Goal: Information Seeking & Learning: Learn about a topic

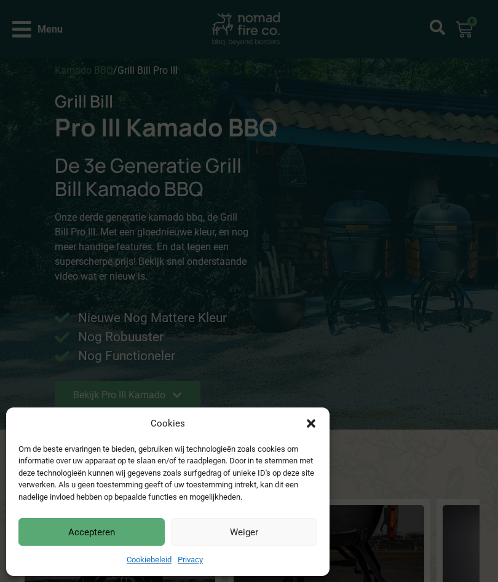
scroll to position [15, 0]
click at [137, 531] on button "Accepteren" at bounding box center [91, 532] width 146 height 28
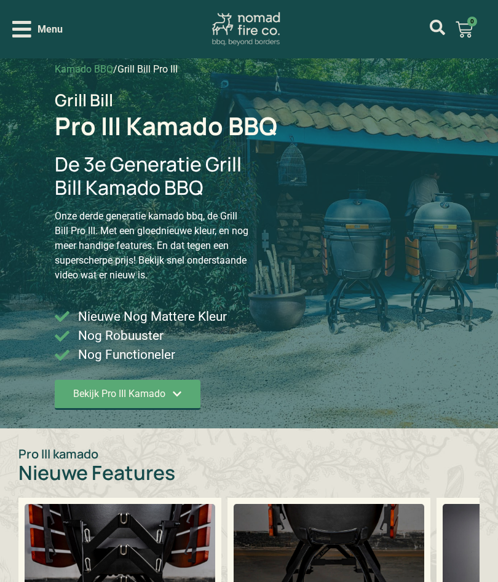
click at [175, 395] on icon at bounding box center [177, 394] width 10 height 10
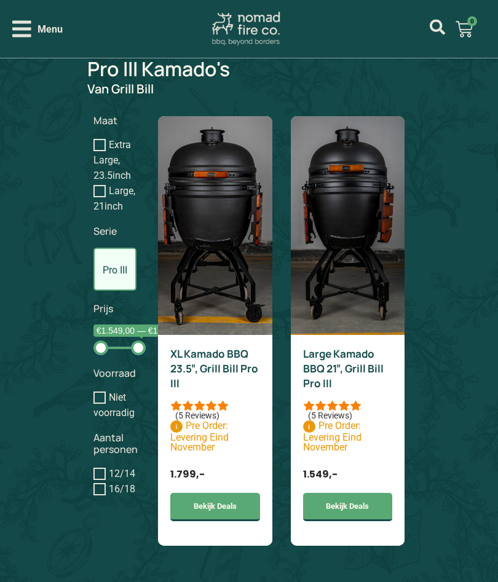
scroll to position [924, 0]
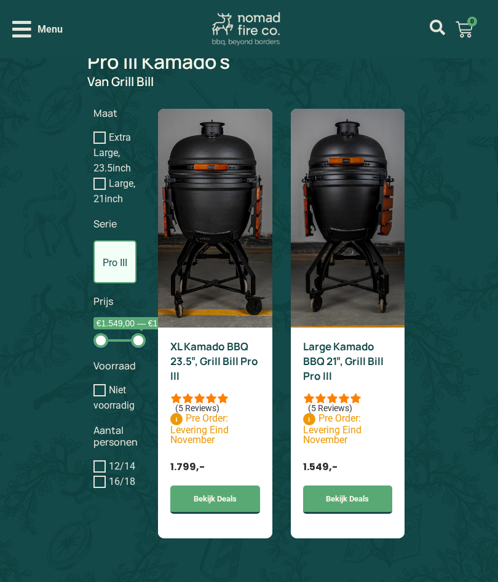
click at [362, 359] on link "Large Kamado BBQ 21″, Grill Bill Pro III" at bounding box center [343, 361] width 81 height 44
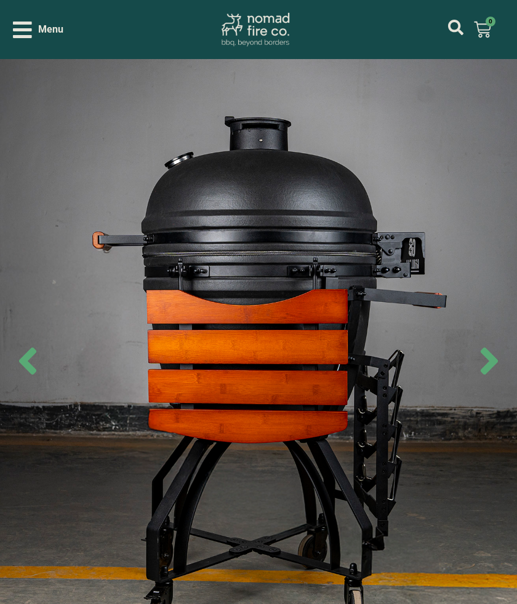
click at [484, 365] on icon "Next slide" at bounding box center [488, 360] width 43 height 43
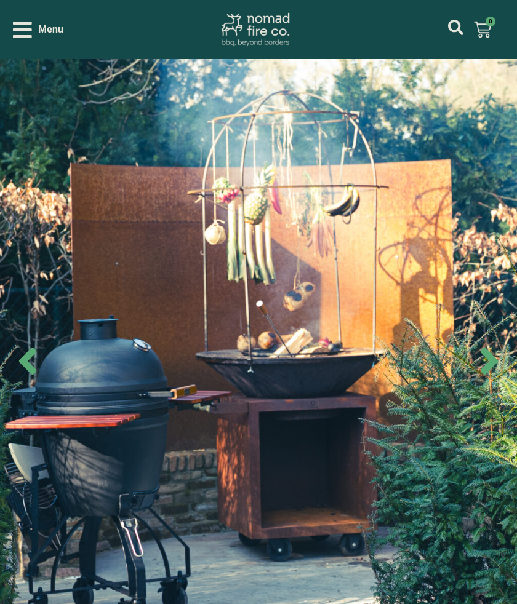
click at [480, 373] on icon "Next slide" at bounding box center [488, 360] width 43 height 43
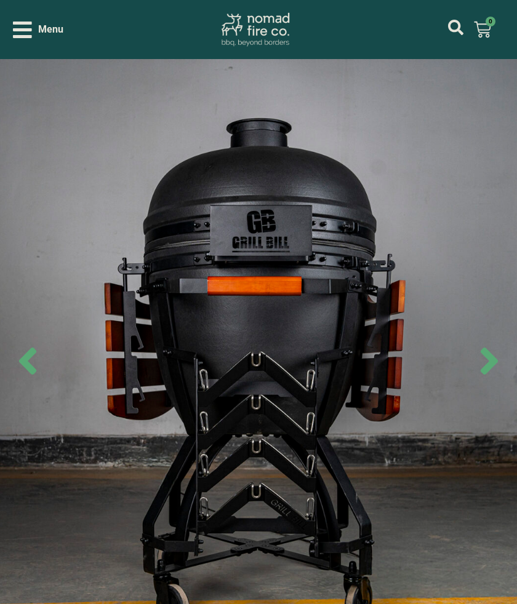
click at [477, 360] on icon "Next slide" at bounding box center [488, 360] width 43 height 43
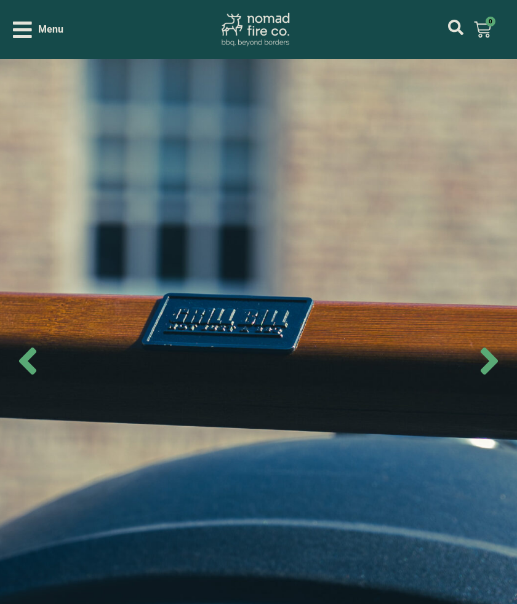
click at [484, 359] on icon "Next slide" at bounding box center [488, 360] width 43 height 43
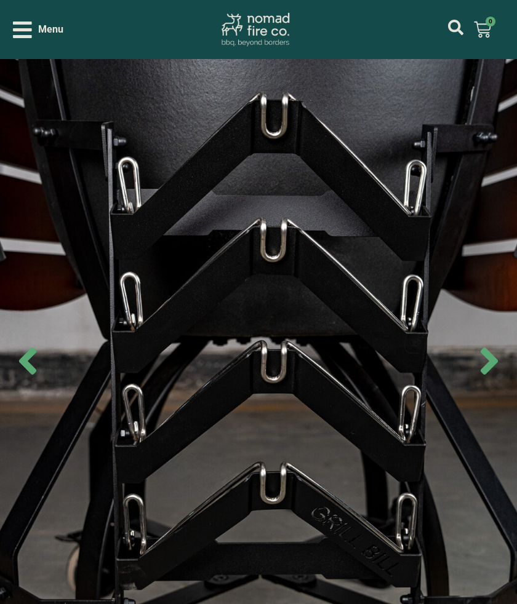
click at [488, 344] on icon "Next slide" at bounding box center [488, 360] width 43 height 43
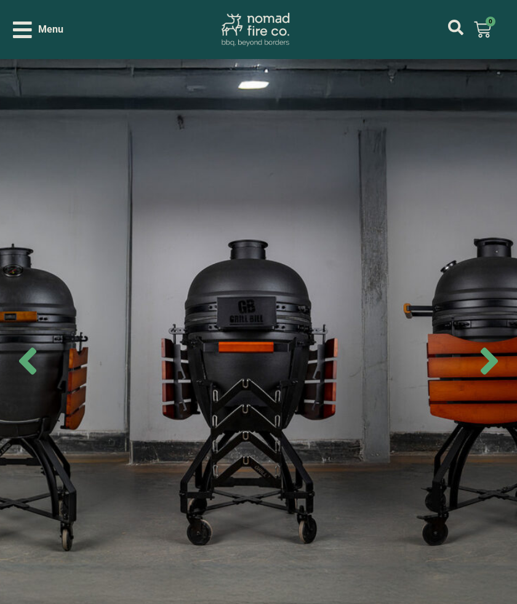
click at [496, 344] on icon "Next slide" at bounding box center [488, 360] width 43 height 43
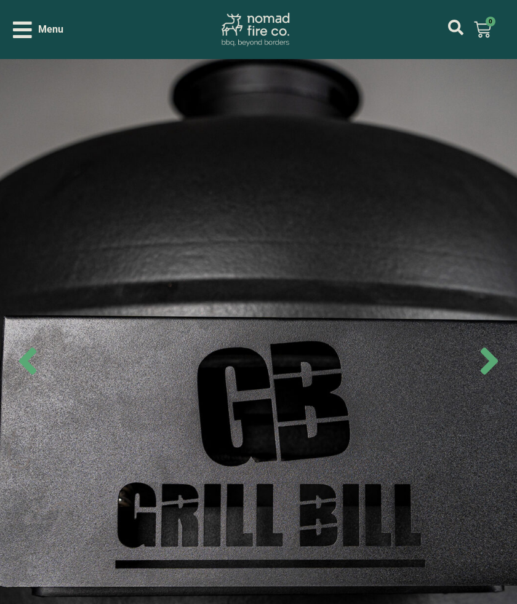
click at [492, 356] on icon "Next slide" at bounding box center [488, 361] width 17 height 27
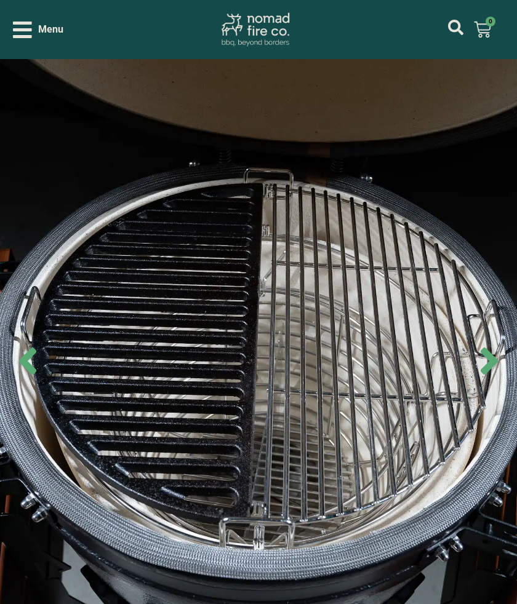
click at [494, 351] on icon "Next slide" at bounding box center [488, 360] width 43 height 43
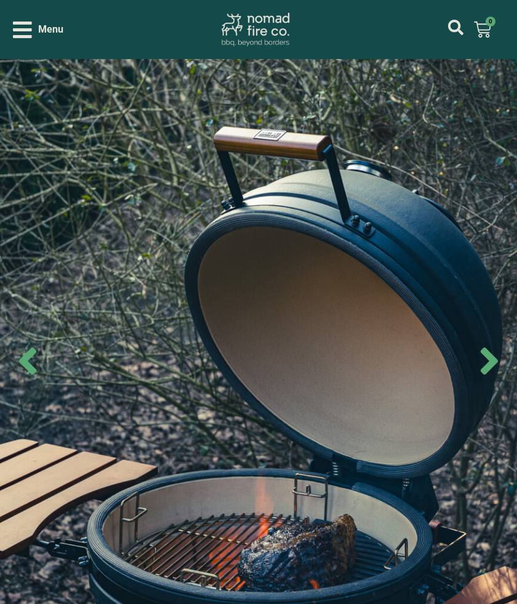
click at [492, 355] on icon "Next slide" at bounding box center [488, 361] width 17 height 27
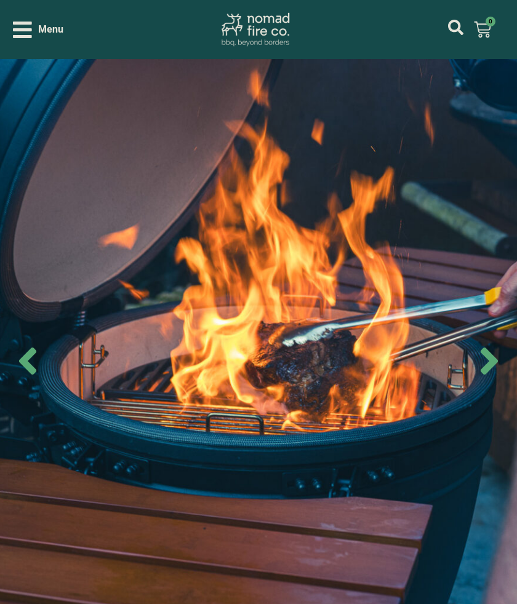
click at [493, 352] on icon "Next slide" at bounding box center [488, 360] width 43 height 43
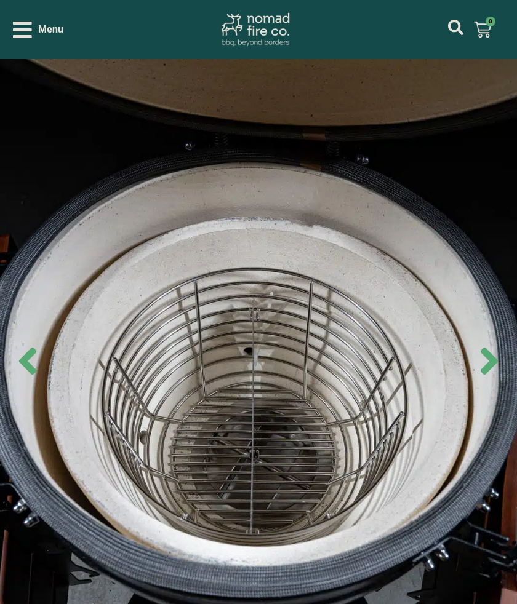
click at [494, 350] on icon "Next slide" at bounding box center [488, 360] width 43 height 43
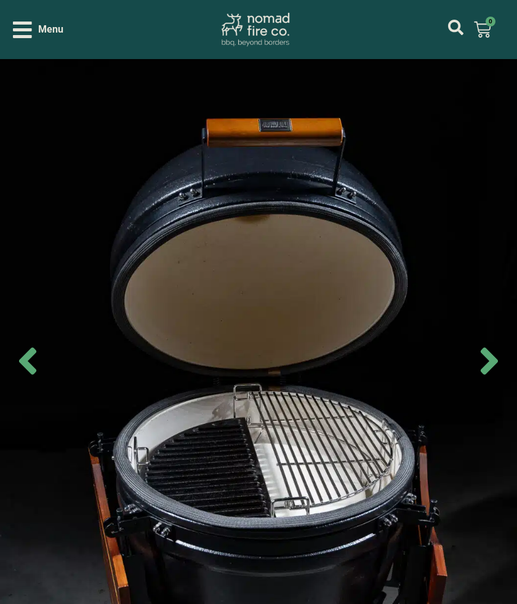
click at [494, 354] on icon "Next slide" at bounding box center [488, 360] width 43 height 43
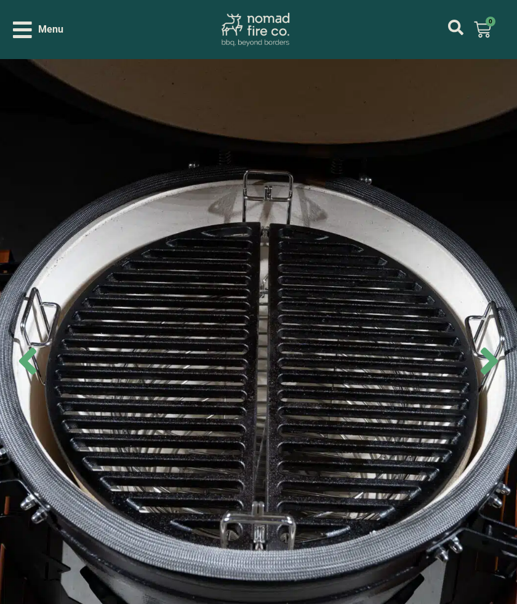
click at [497, 355] on icon "Next slide" at bounding box center [488, 360] width 43 height 43
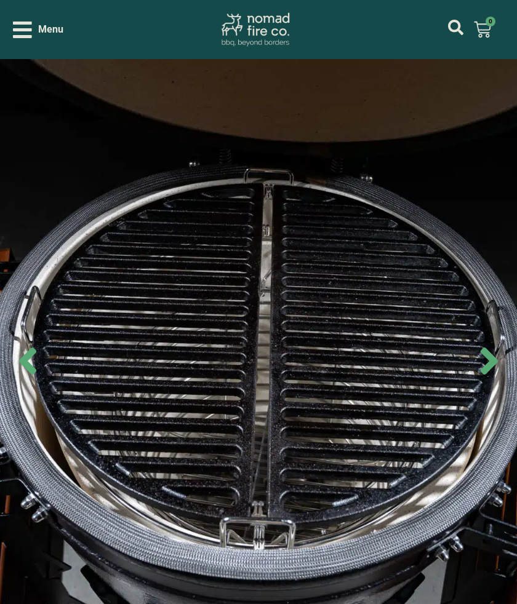
click at [495, 352] on icon "Next slide" at bounding box center [488, 360] width 43 height 43
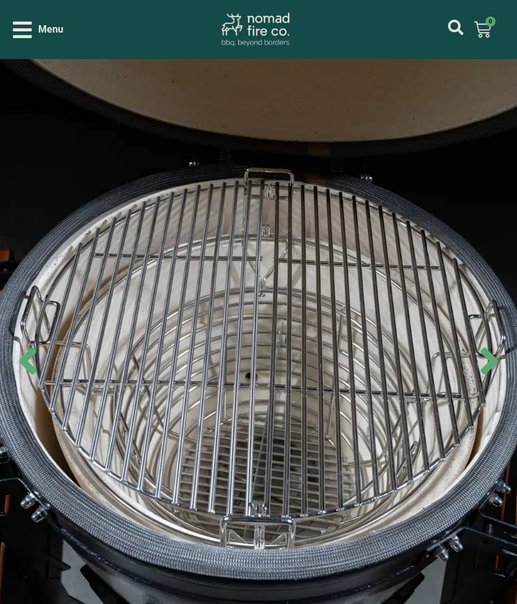
click at [494, 349] on icon "Next slide" at bounding box center [488, 360] width 43 height 43
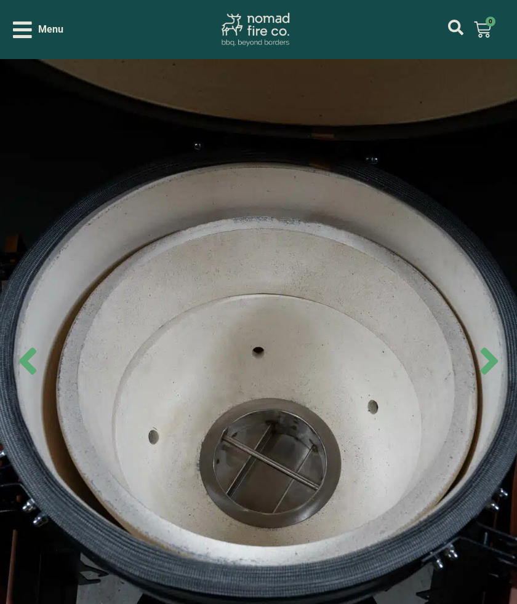
click at [492, 351] on icon "Next slide" at bounding box center [488, 360] width 43 height 43
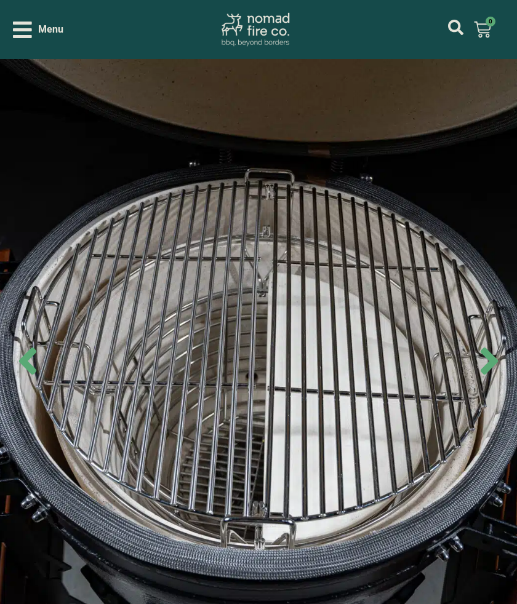
click at [11, 274] on img at bounding box center [258, 361] width 517 height 604
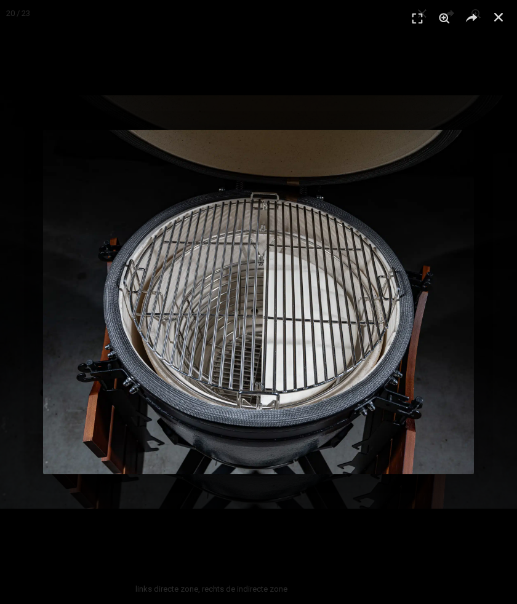
click at [77, 278] on img "1 / 1" at bounding box center [258, 302] width 431 height 344
click at [468, 299] on img "1 / 1" at bounding box center [258, 302] width 431 height 344
click at [442, 298] on img "1 / 1" at bounding box center [258, 302] width 431 height 344
click at [456, 298] on img "1 / 1" at bounding box center [258, 302] width 431 height 344
click at [479, 12] on icon at bounding box center [471, 18] width 18 height 18
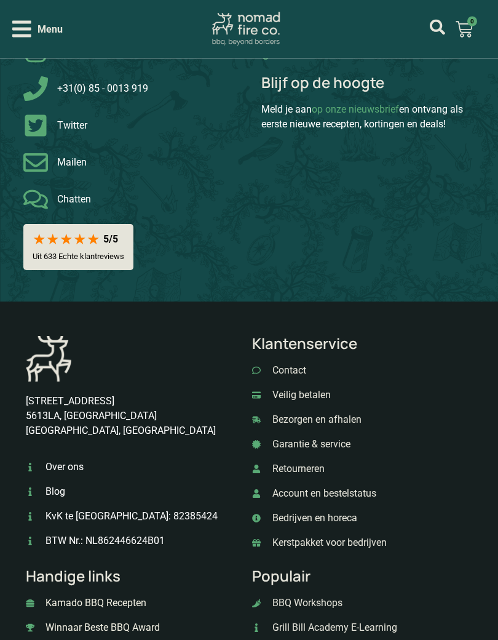
scroll to position [1910, 0]
click at [331, 437] on span "Garantie & service" at bounding box center [309, 444] width 81 height 15
